Goal: Transaction & Acquisition: Download file/media

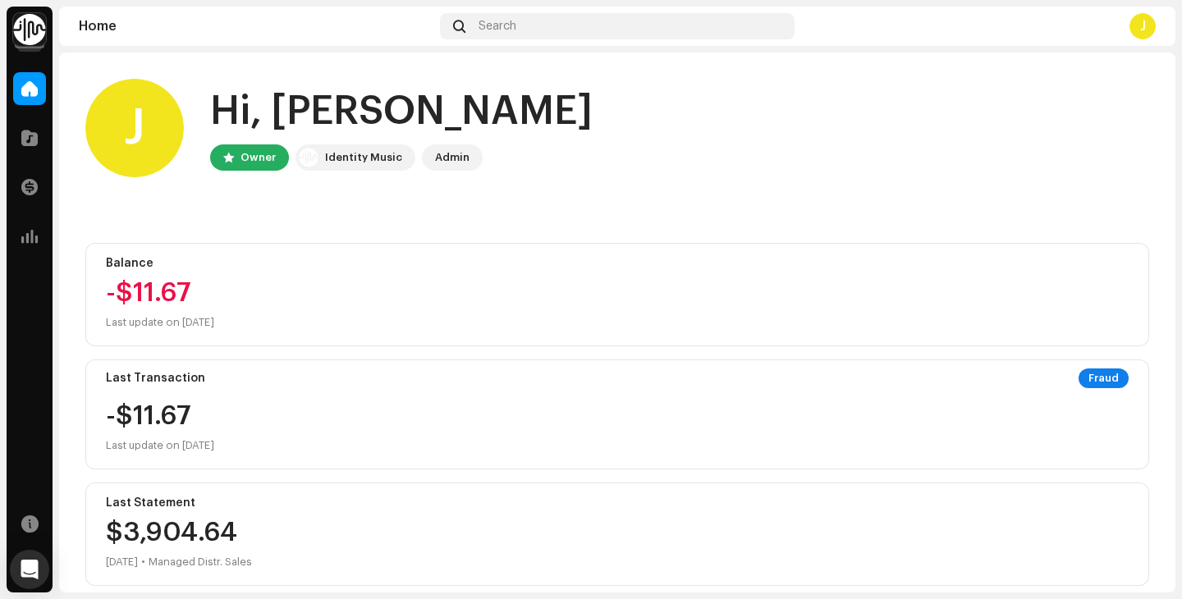
click at [34, 36] on img at bounding box center [29, 29] width 33 height 33
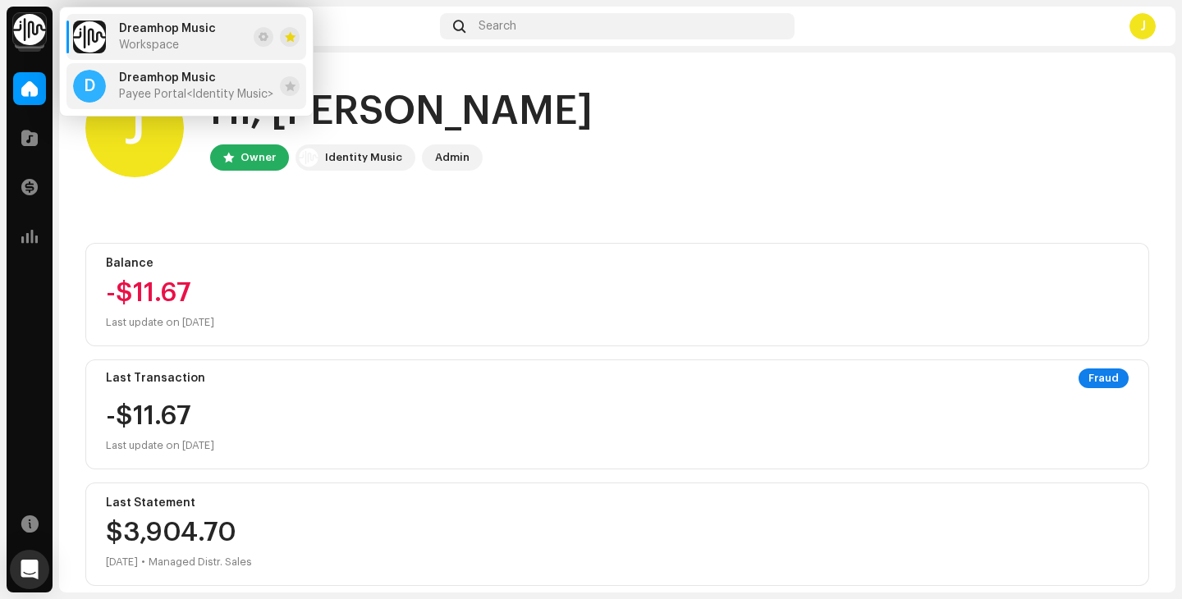
click at [131, 102] on div "D Dreamhop Music Payee Portal <Identity Music>" at bounding box center [173, 86] width 200 height 33
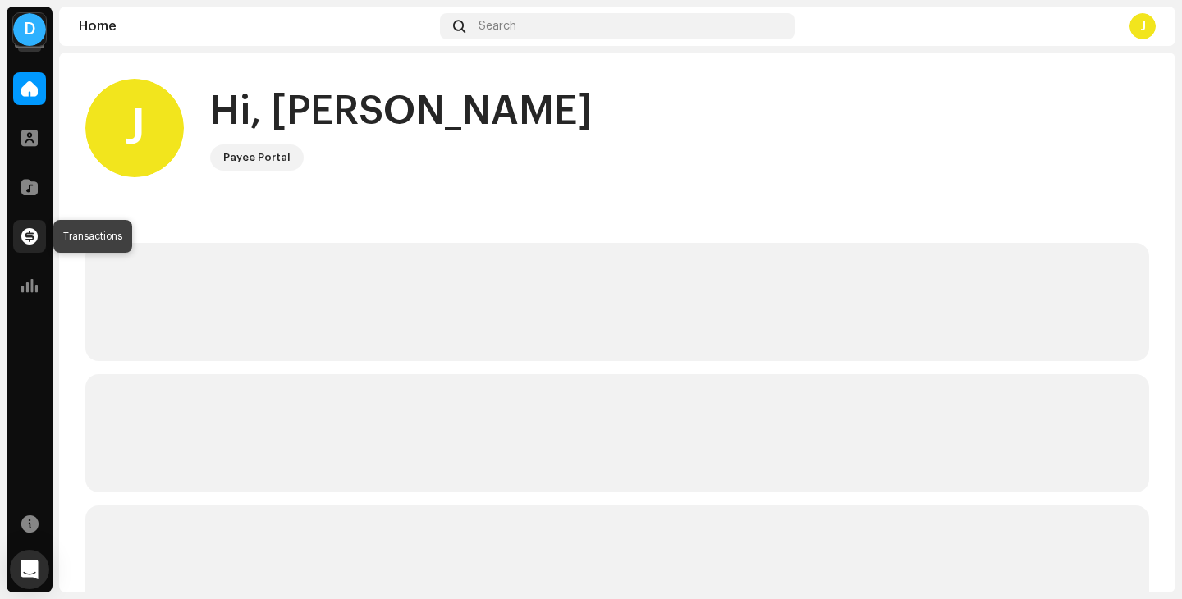
click at [30, 245] on div at bounding box center [29, 236] width 33 height 33
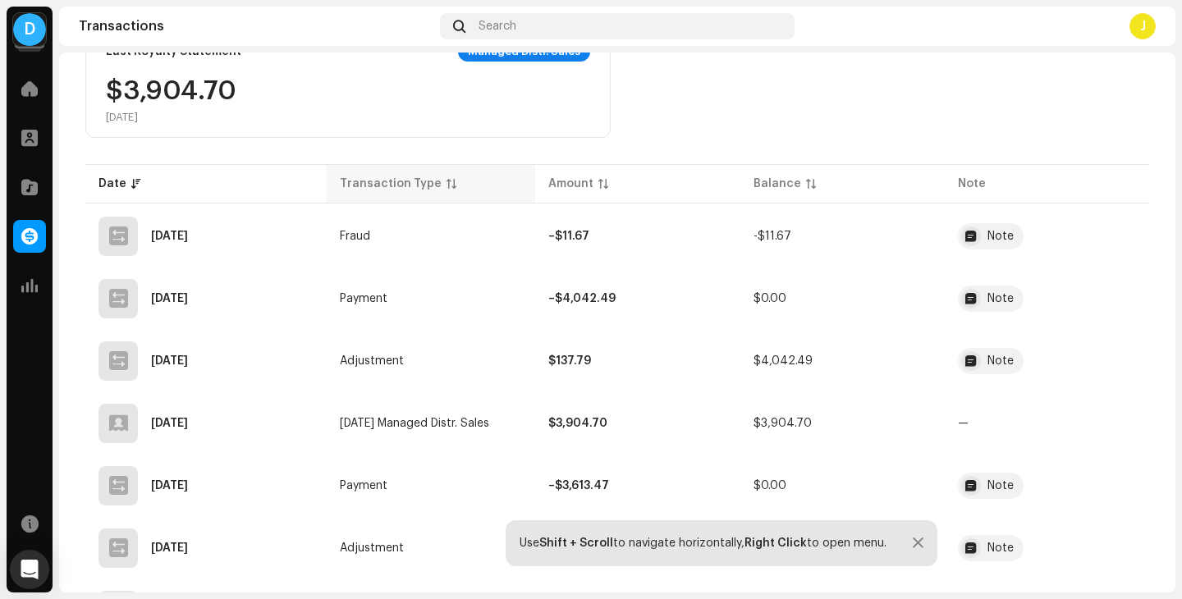
scroll to position [306, 0]
click at [1107, 396] on td "—" at bounding box center [1047, 422] width 204 height 59
click at [1113, 414] on button "button" at bounding box center [1113, 423] width 26 height 26
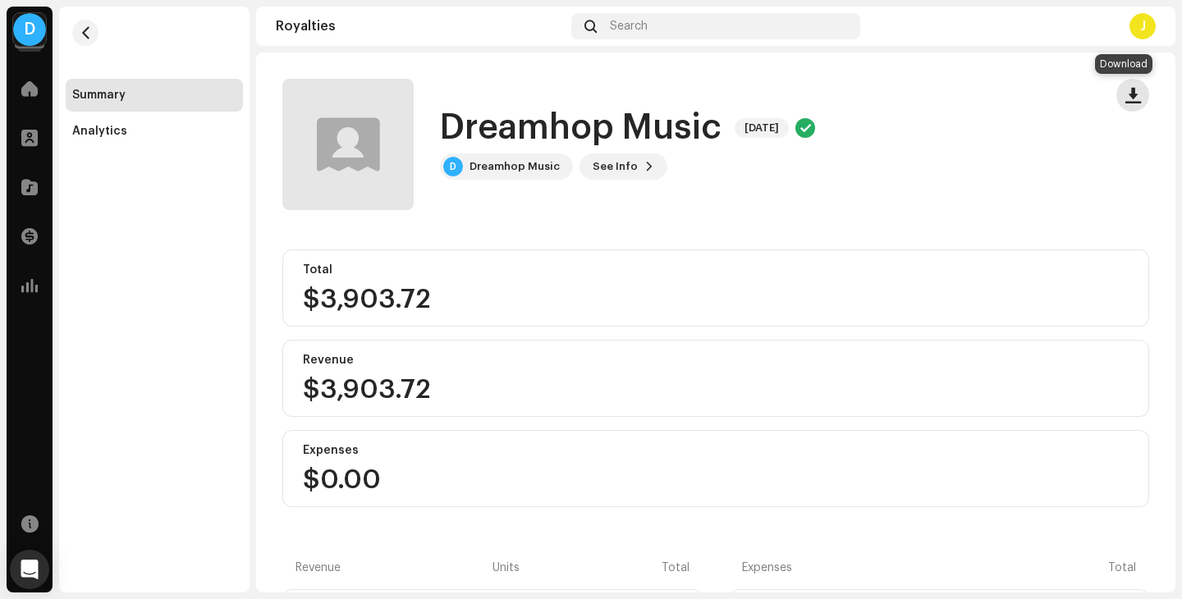
click at [1125, 102] on span "button" at bounding box center [1133, 95] width 16 height 13
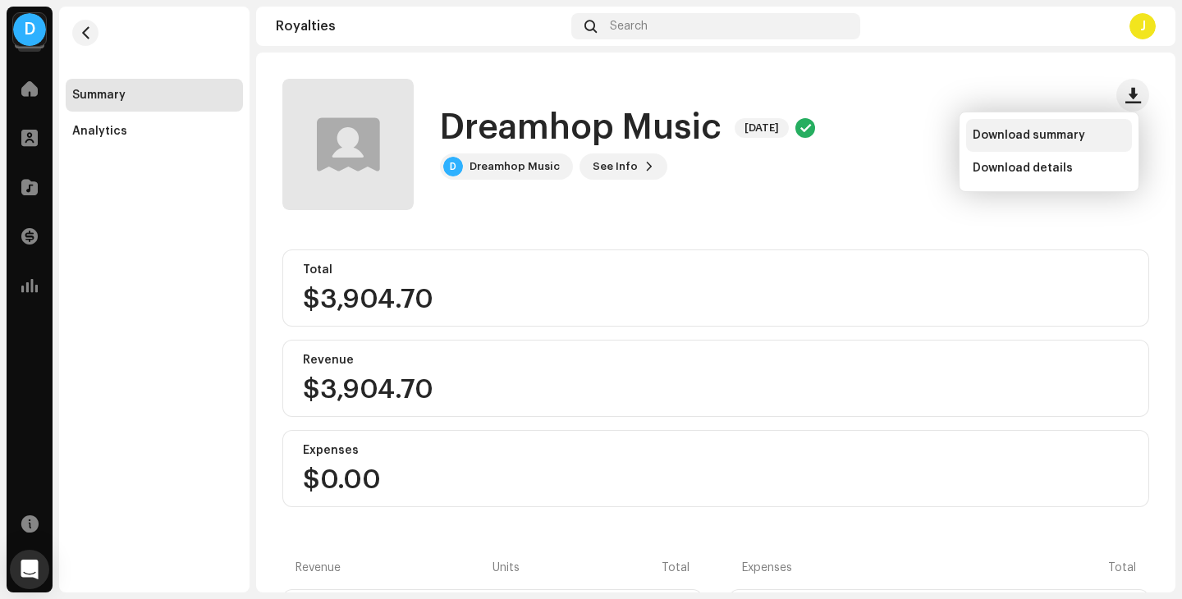
click at [1078, 129] on span "Download summary" at bounding box center [1029, 135] width 112 height 13
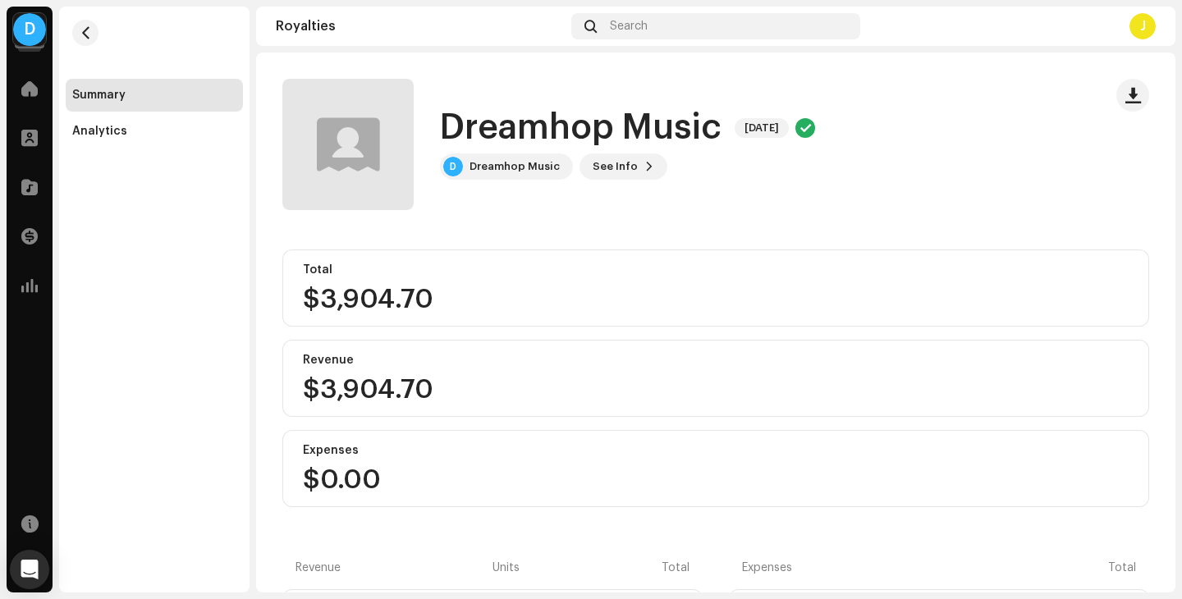
scroll to position [71, 0]
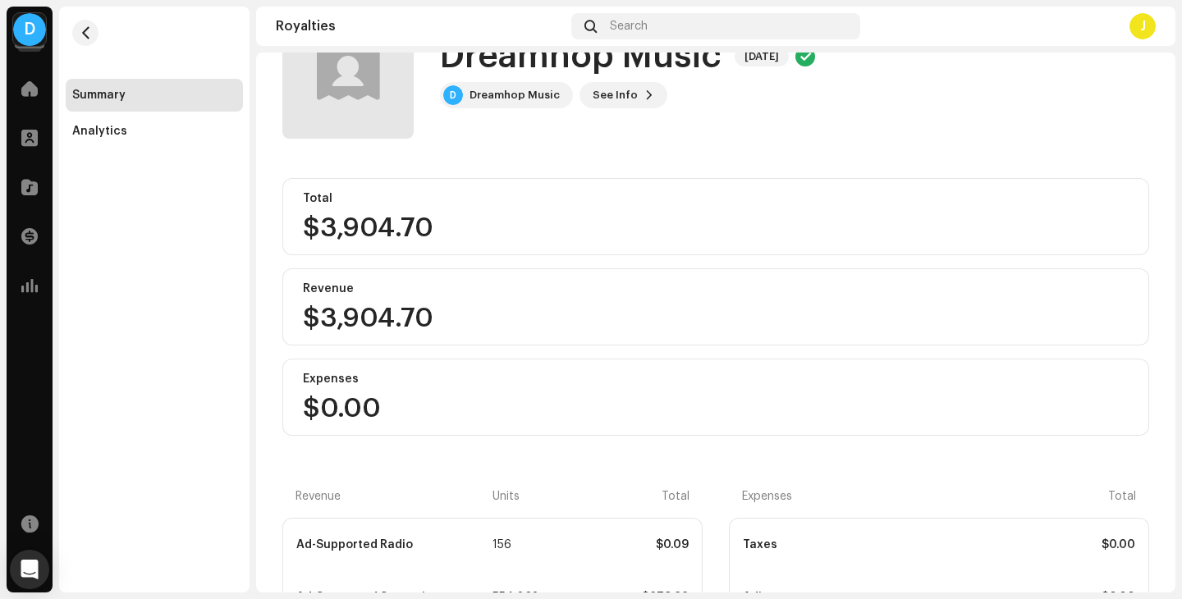
click at [94, 19] on re-m-nav-back at bounding box center [85, 43] width 39 height 72
click at [88, 29] on span "button" at bounding box center [86, 32] width 12 height 13
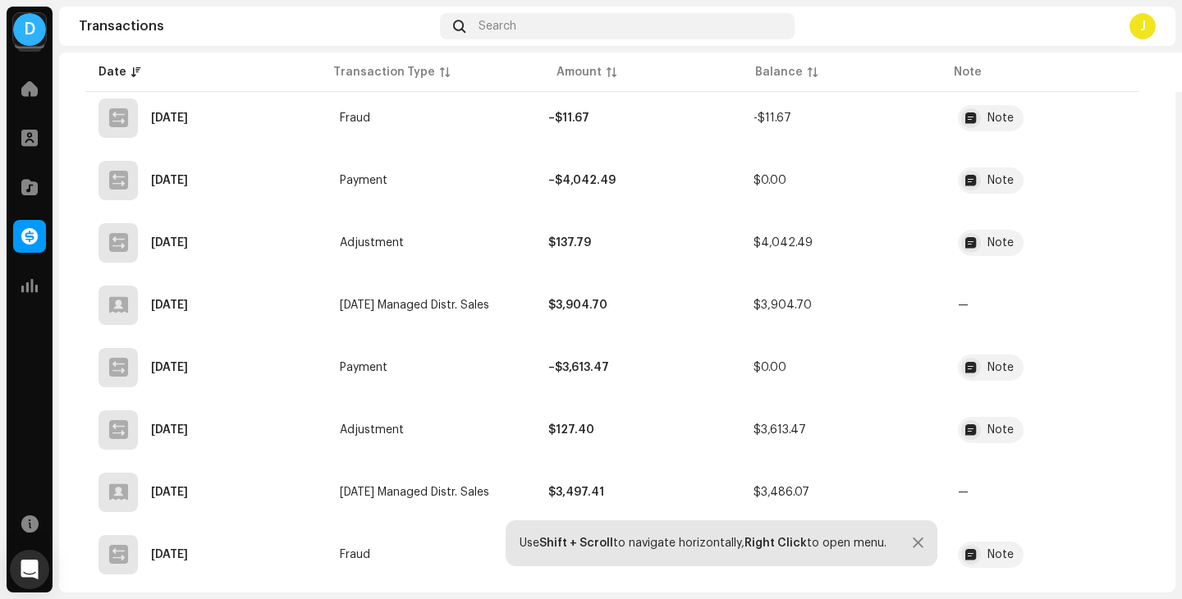
scroll to position [464, 0]
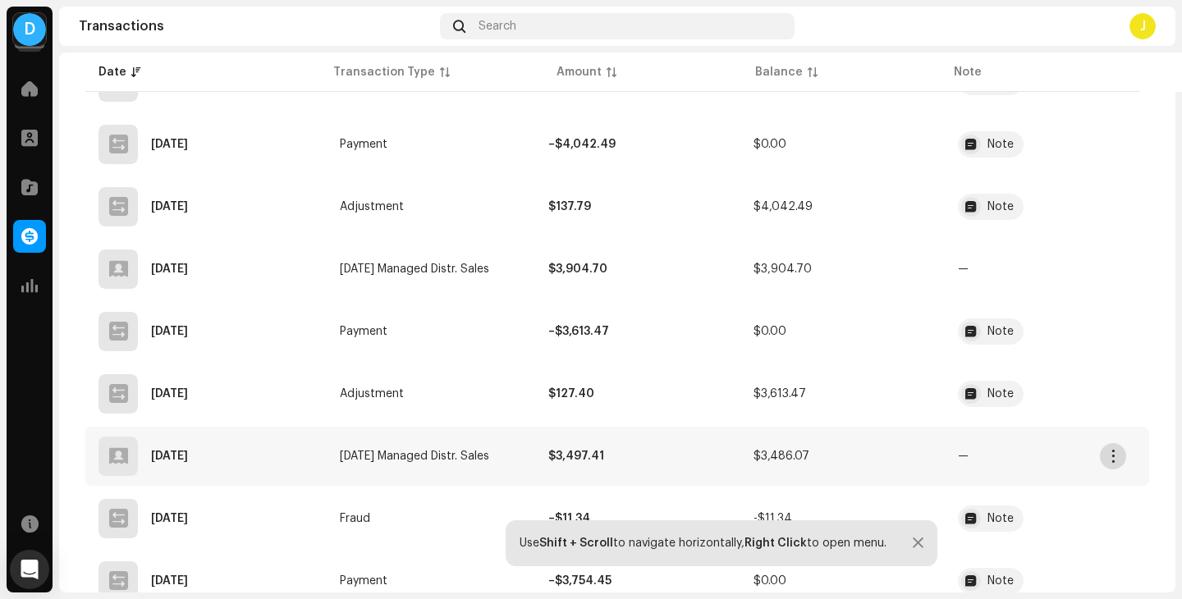
click at [1121, 459] on button "button" at bounding box center [1113, 456] width 26 height 26
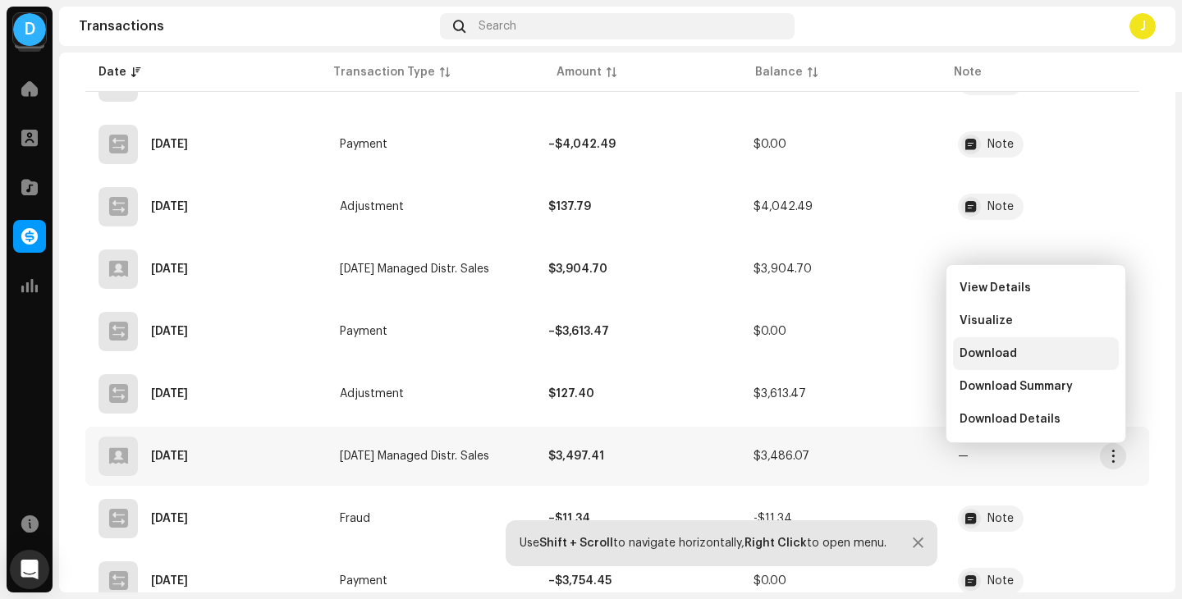
click at [1050, 351] on div "Download" at bounding box center [1036, 353] width 153 height 13
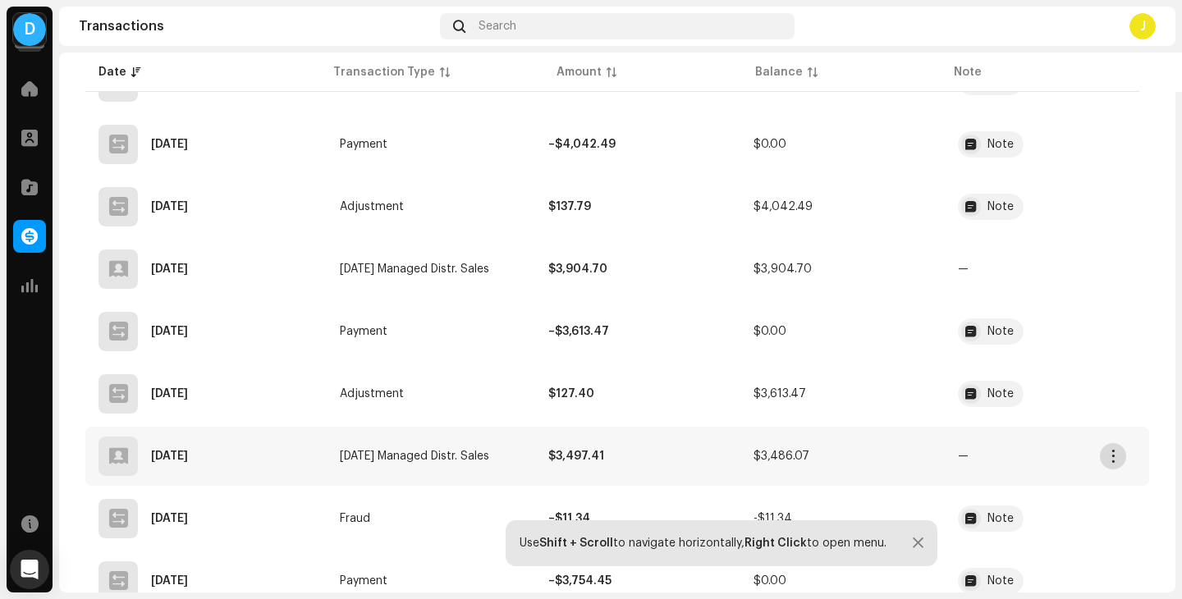
click at [1112, 451] on span "button" at bounding box center [1113, 456] width 12 height 13
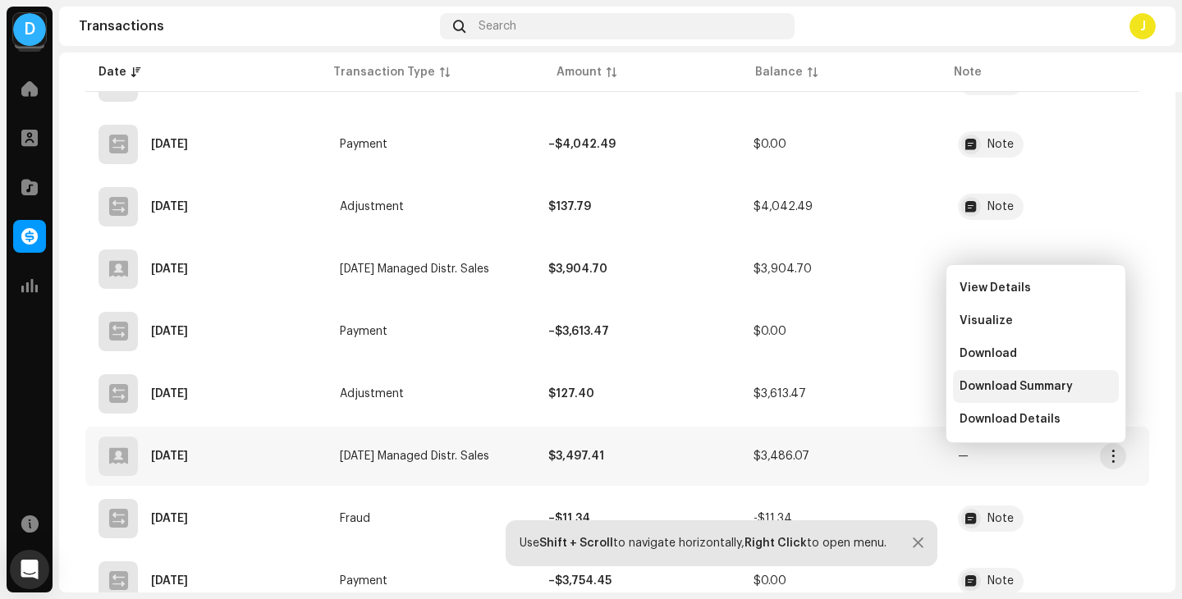
click at [1051, 381] on span "Download Summary" at bounding box center [1016, 386] width 113 height 13
